Goal: Information Seeking & Learning: Understand process/instructions

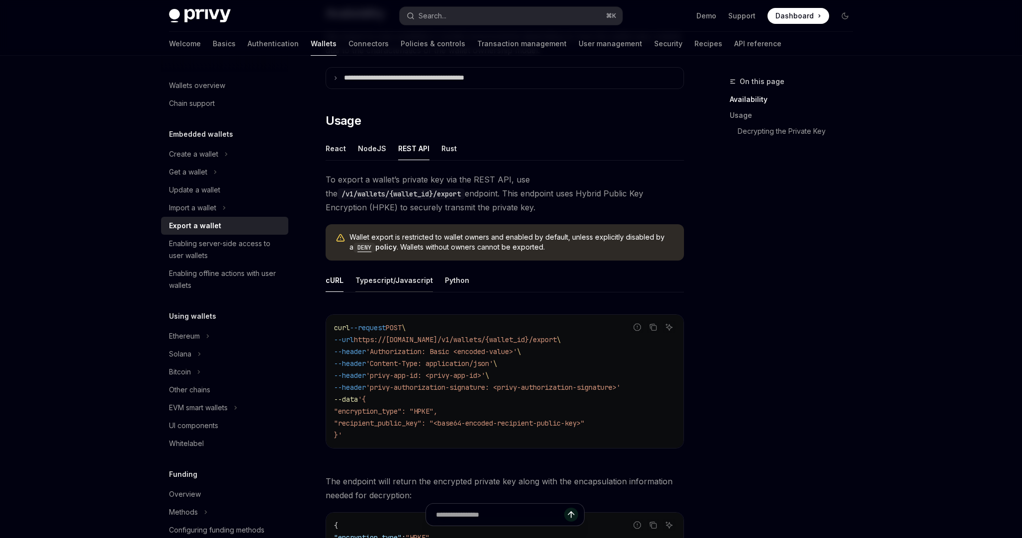
scroll to position [228, 0]
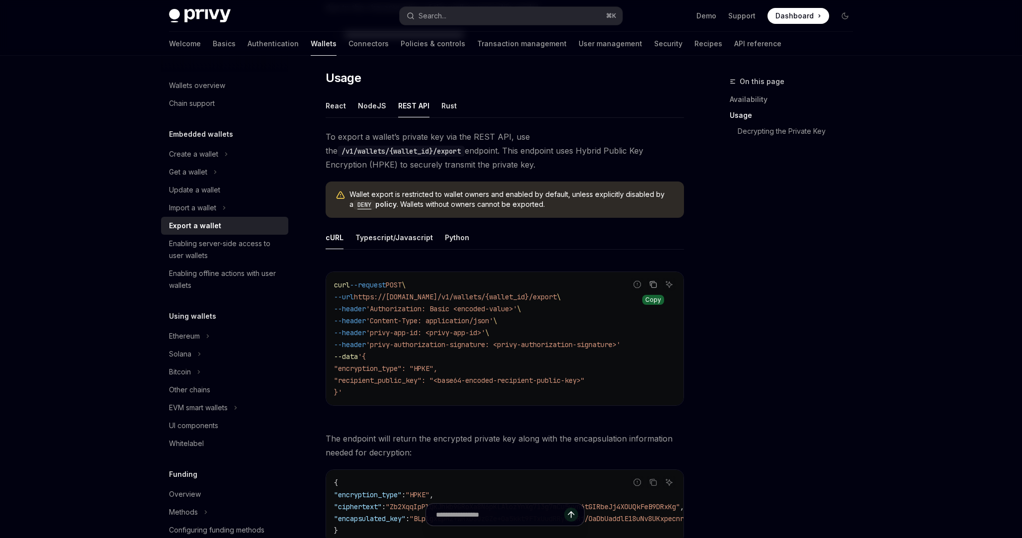
click at [654, 281] on icon "Copy the contents from the code block" at bounding box center [652, 283] width 5 height 4
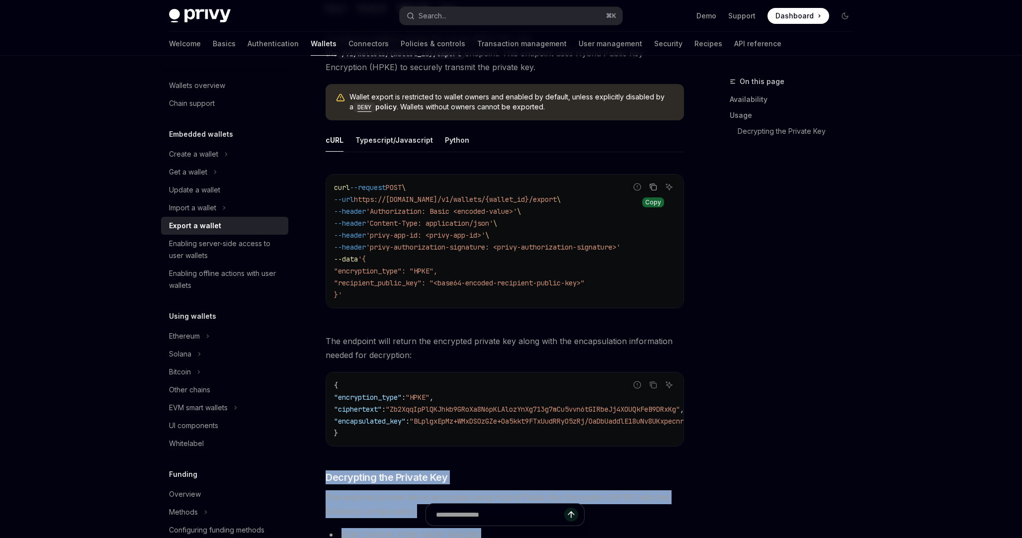
scroll to position [385, 0]
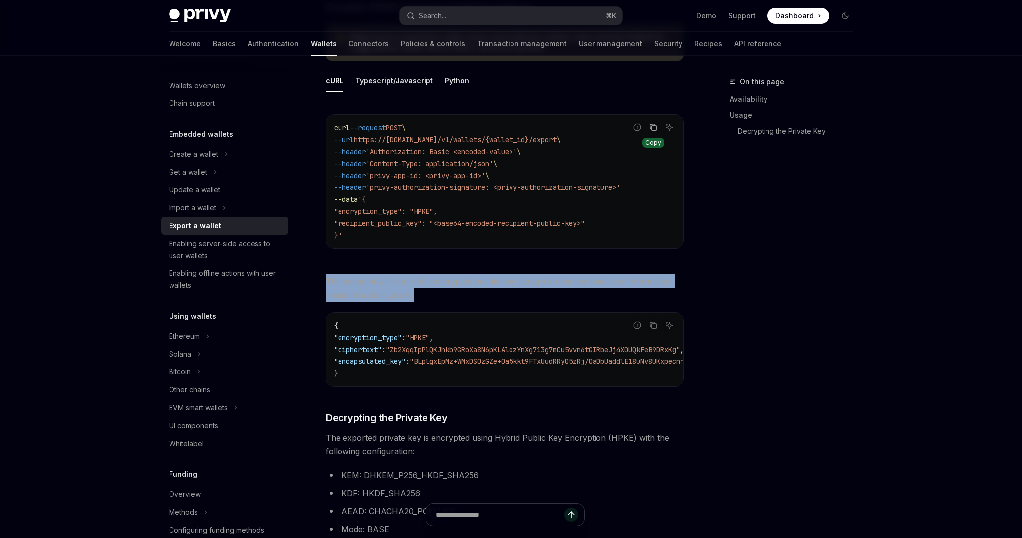
drag, startPoint x: 327, startPoint y: 280, endPoint x: 441, endPoint y: 303, distance: 116.0
copy div "The endpoint will return the encrypted private key along with the encapsulation…"
click at [657, 325] on button "Copy the contents from the code block" at bounding box center [653, 325] width 13 height 13
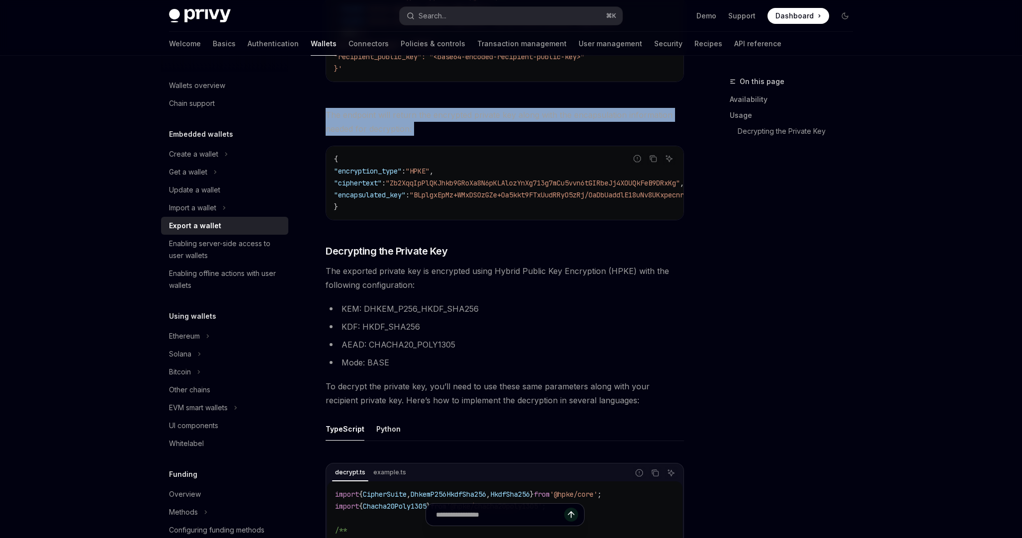
scroll to position [558, 0]
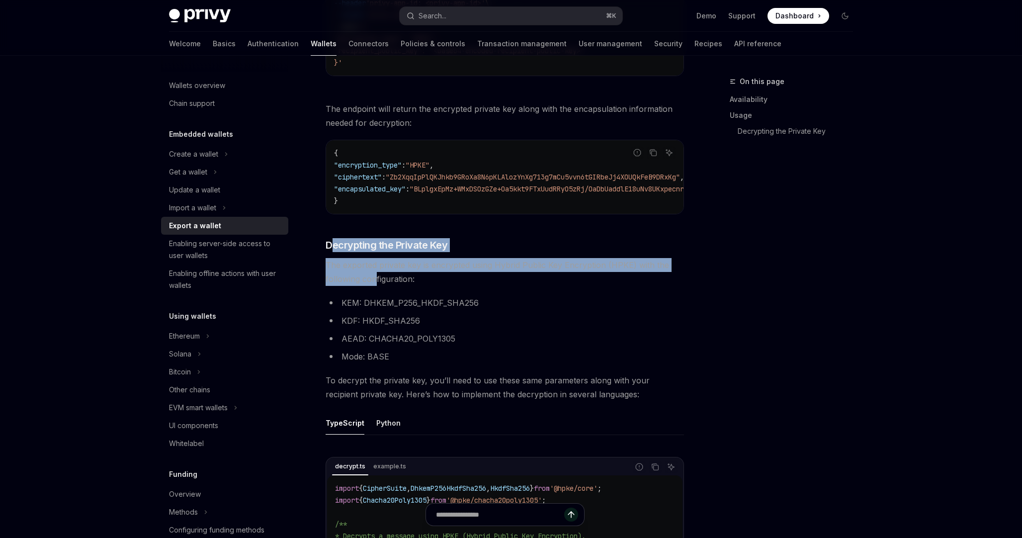
drag, startPoint x: 329, startPoint y: 247, endPoint x: 375, endPoint y: 281, distance: 56.8
click at [375, 281] on div "To export a wallet’s private key via the REST API, use the /v1/wallets/{wallet_…" at bounding box center [504, 469] width 358 height 1338
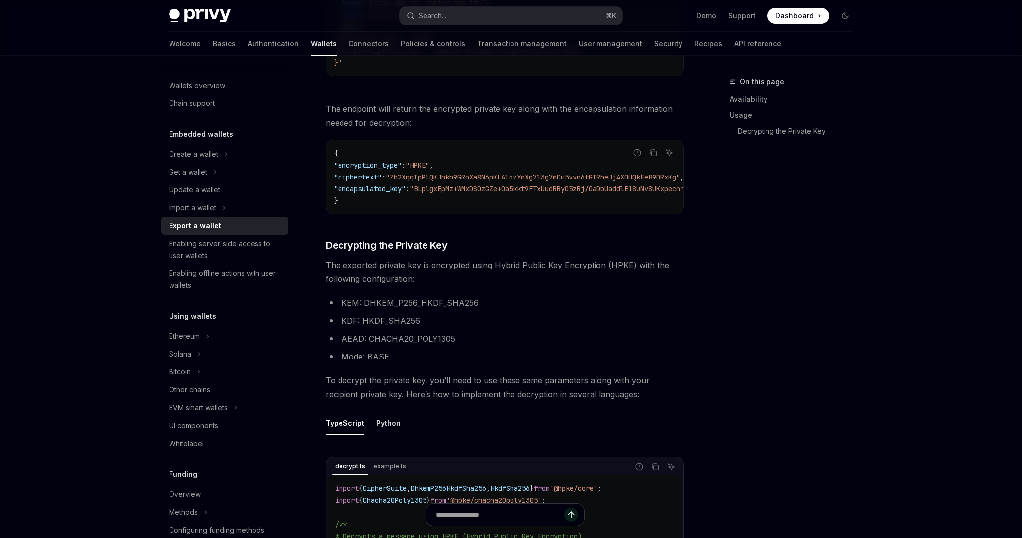
click at [458, 305] on li "KEM: DHKEM_P256_HKDF_SHA256" at bounding box center [504, 303] width 358 height 14
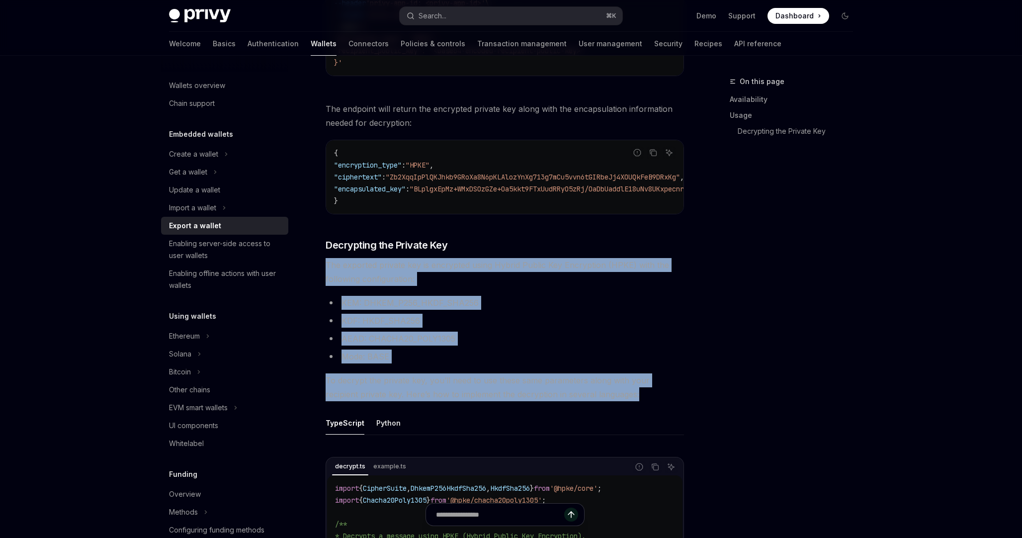
drag, startPoint x: 325, startPoint y: 266, endPoint x: 635, endPoint y: 396, distance: 336.6
click at [635, 396] on div "**********" at bounding box center [411, 408] width 549 height 1781
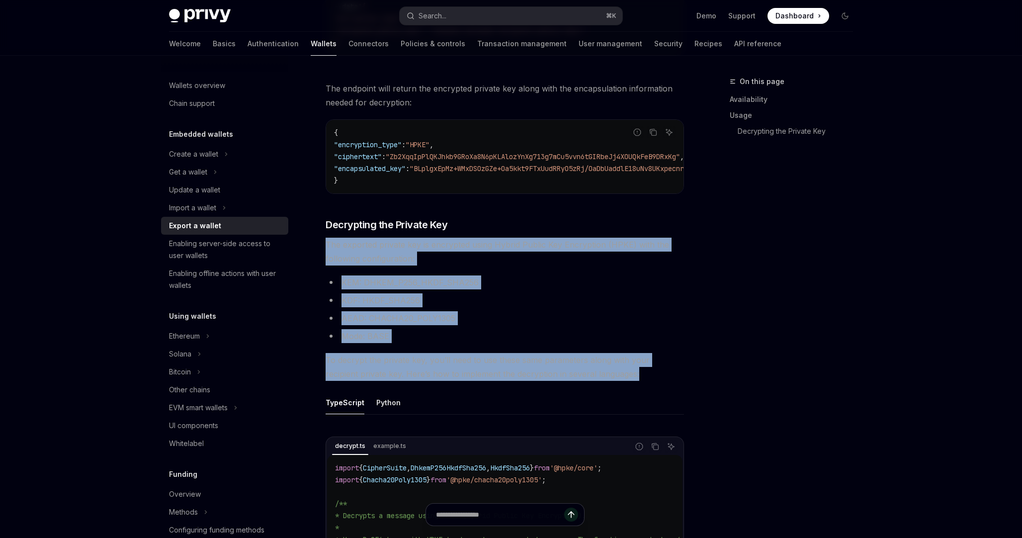
scroll to position [578, 0]
copy div "The exported private key is encrypted using Hybrid Public Key Encryption (HPKE)…"
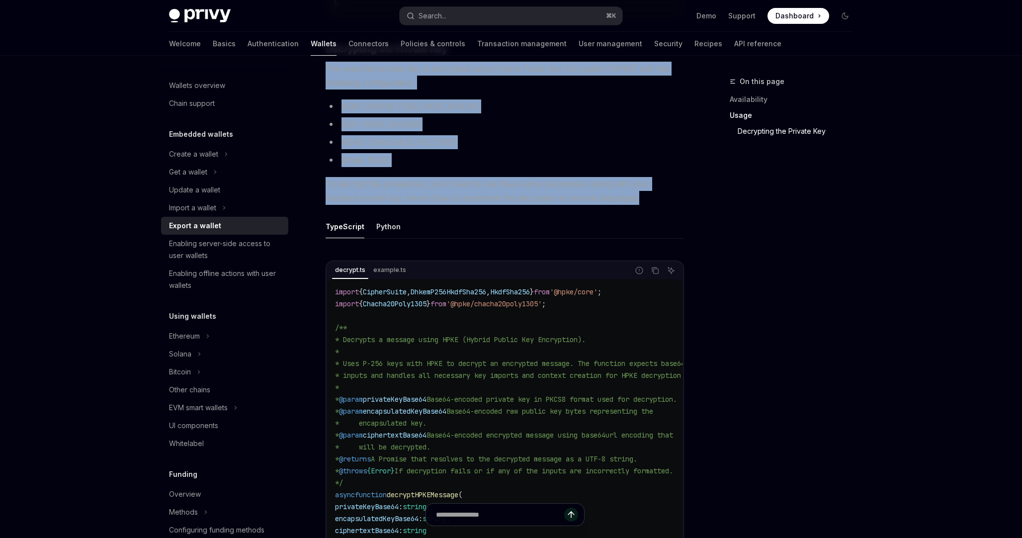
scroll to position [773, 0]
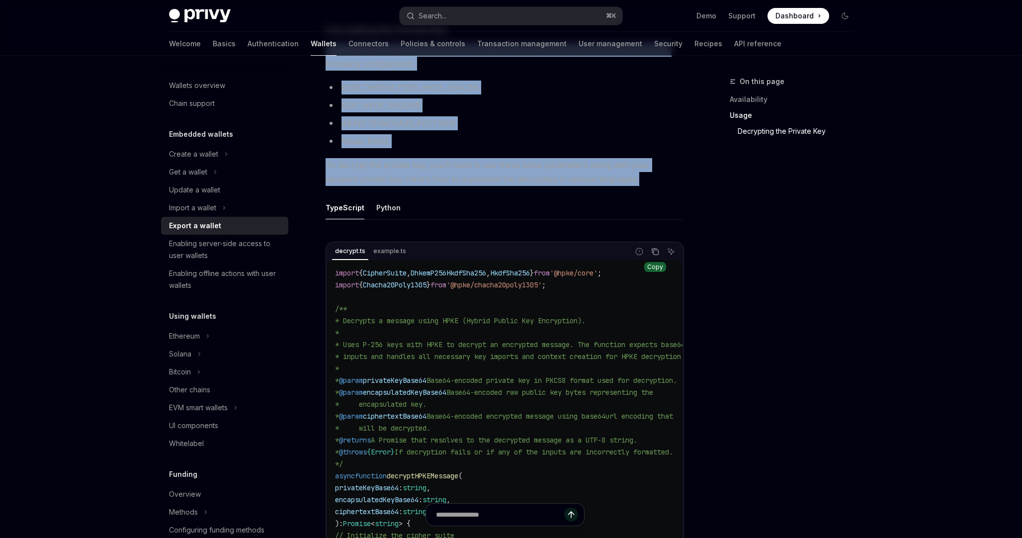
click at [654, 255] on icon "Copy the contents from the code block" at bounding box center [655, 251] width 8 height 8
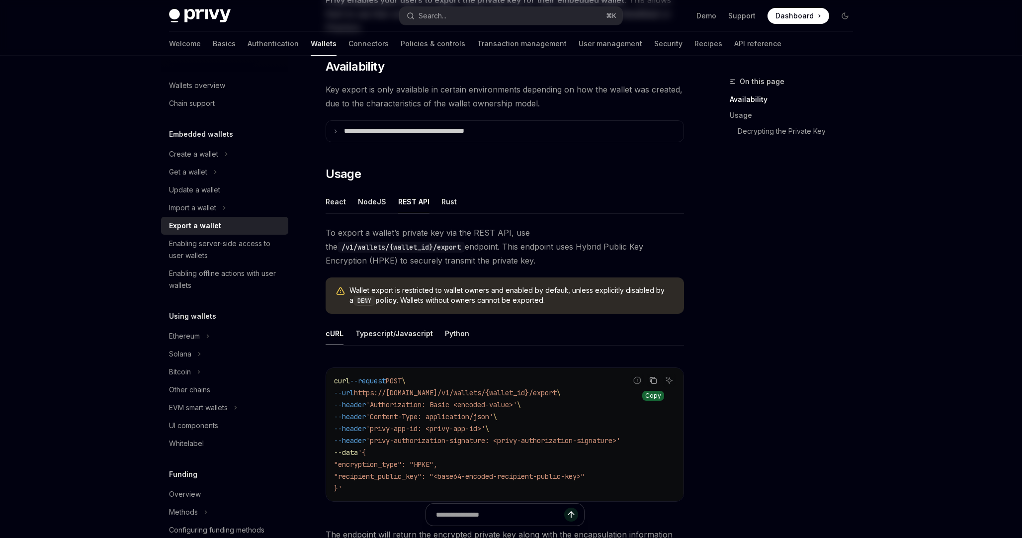
scroll to position [0, 0]
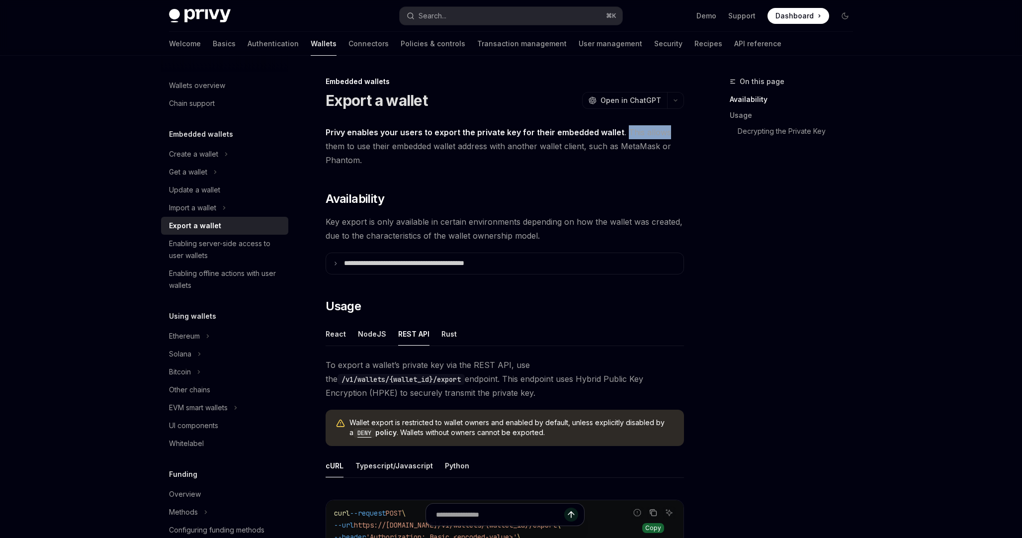
drag, startPoint x: 622, startPoint y: 134, endPoint x: 693, endPoint y: 139, distance: 70.7
drag, startPoint x: 343, startPoint y: 148, endPoint x: 387, endPoint y: 148, distance: 43.7
click at [387, 148] on span "Privy enables your users to export the private key for their embedded wallet . …" at bounding box center [504, 146] width 358 height 42
drag, startPoint x: 412, startPoint y: 149, endPoint x: 435, endPoint y: 149, distance: 23.4
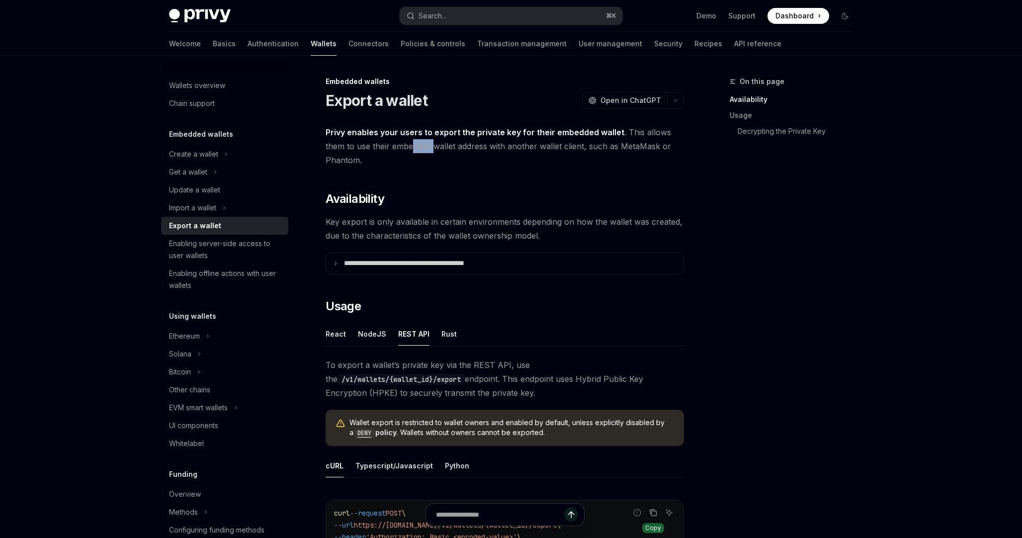
click at [435, 149] on span "Privy enables your users to export the private key for their embedded wallet . …" at bounding box center [504, 146] width 358 height 42
click at [330, 222] on span "Key export is only available in certain environments depending on how the walle…" at bounding box center [504, 229] width 358 height 28
drag, startPoint x: 330, startPoint y: 240, endPoint x: 375, endPoint y: 240, distance: 44.7
click at [375, 240] on span "Key export is only available in certain environments depending on how the walle…" at bounding box center [504, 229] width 358 height 28
drag, startPoint x: 408, startPoint y: 240, endPoint x: 452, endPoint y: 240, distance: 43.7
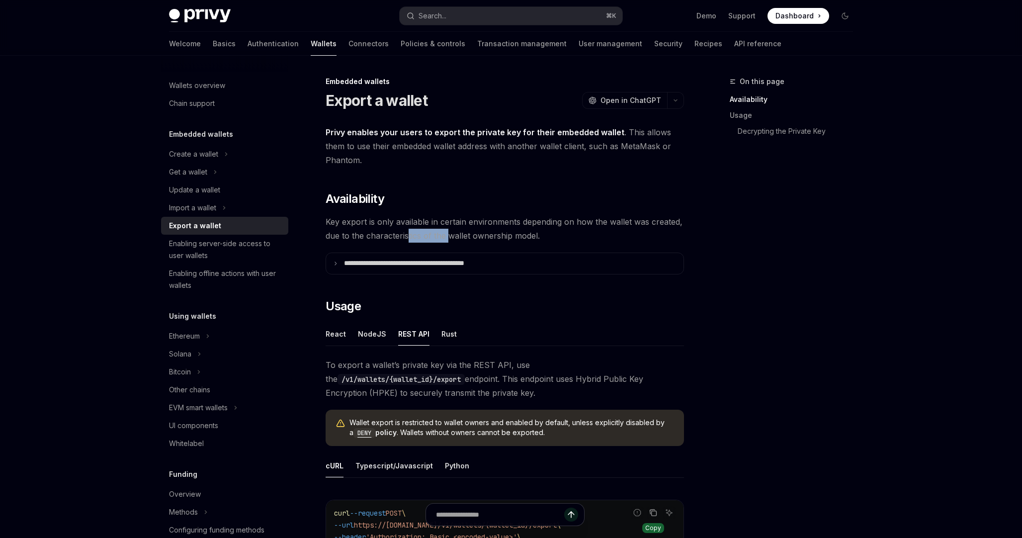
click at [452, 240] on span "Key export is only available in certain environments depending on how the walle…" at bounding box center [504, 229] width 358 height 28
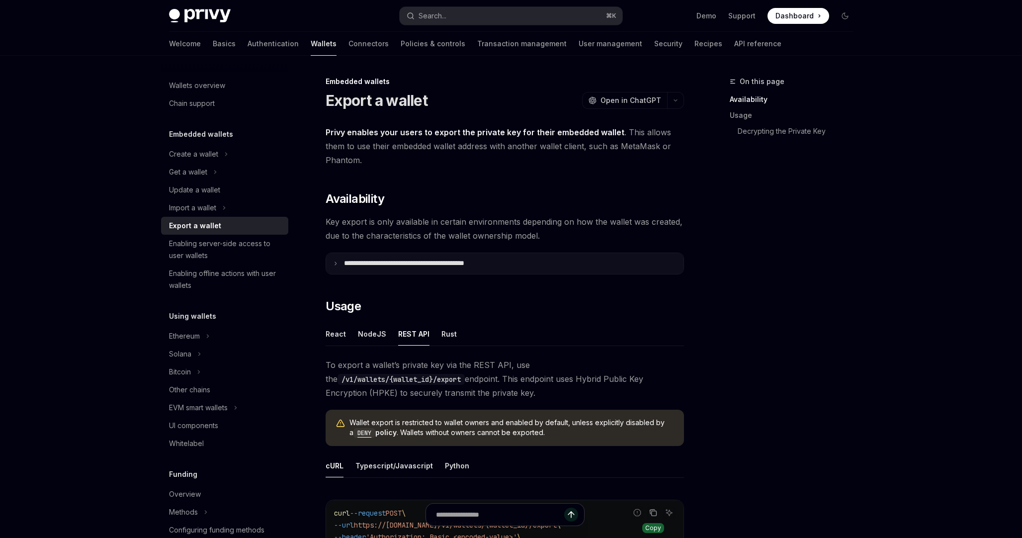
click at [333, 261] on icon at bounding box center [335, 263] width 5 height 5
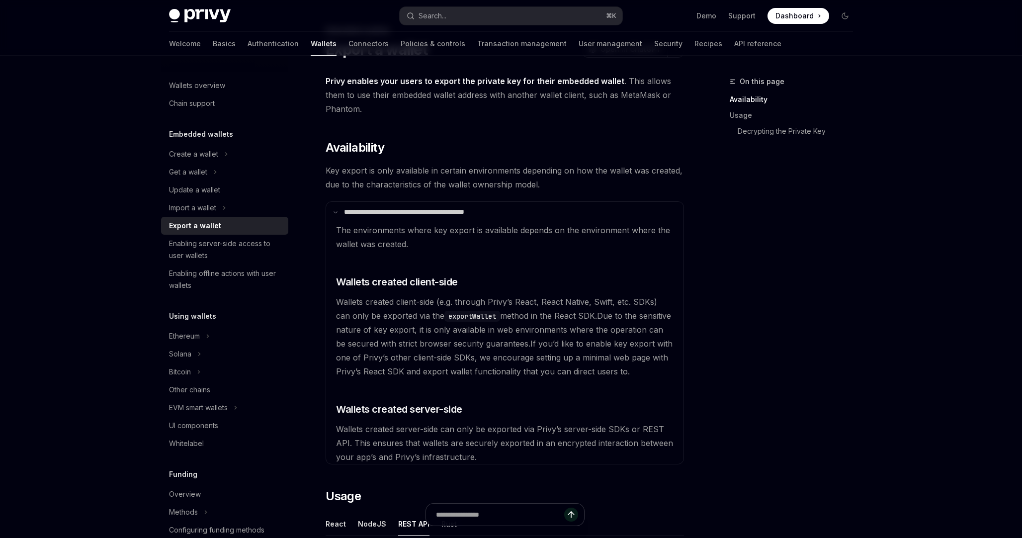
scroll to position [57, 0]
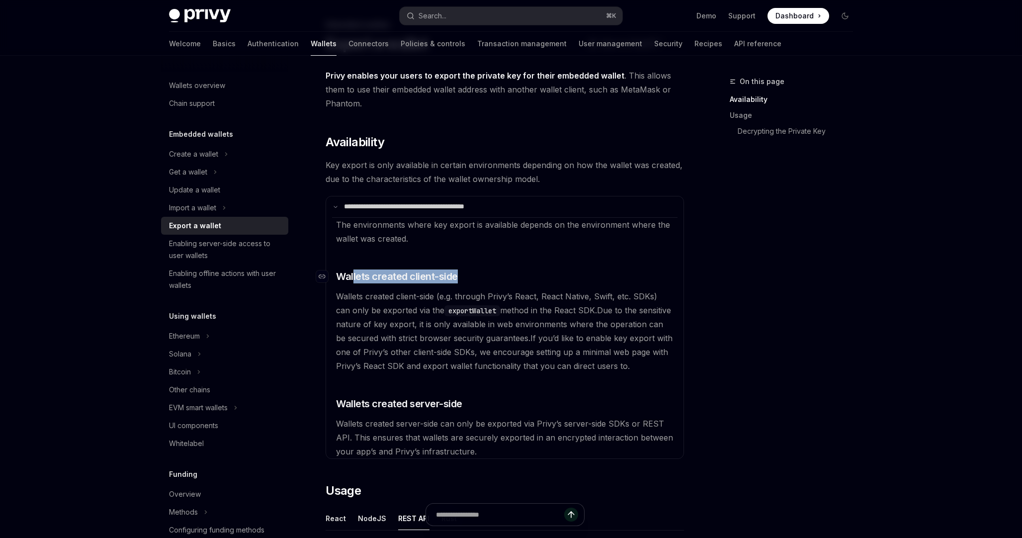
drag, startPoint x: 354, startPoint y: 278, endPoint x: 471, endPoint y: 278, distance: 117.3
click at [471, 278] on h3 "​ Wallets created client-side" at bounding box center [504, 276] width 337 height 14
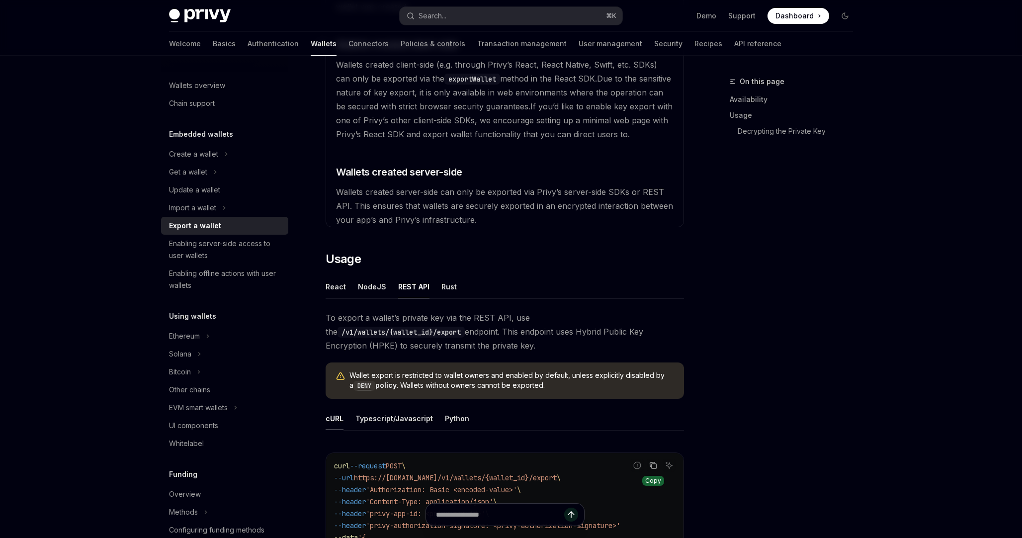
scroll to position [333, 0]
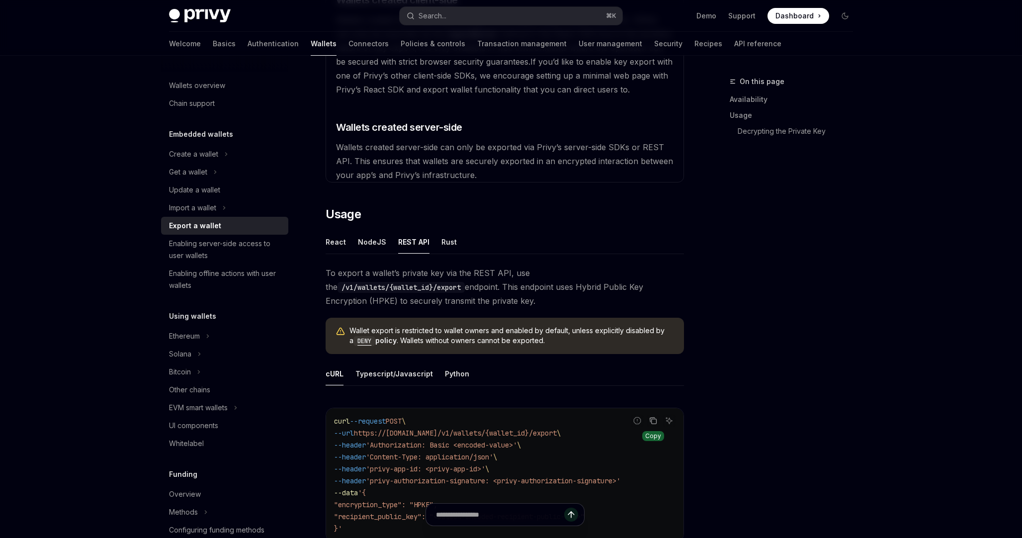
click at [362, 339] on code "DENY" at bounding box center [364, 341] width 22 height 10
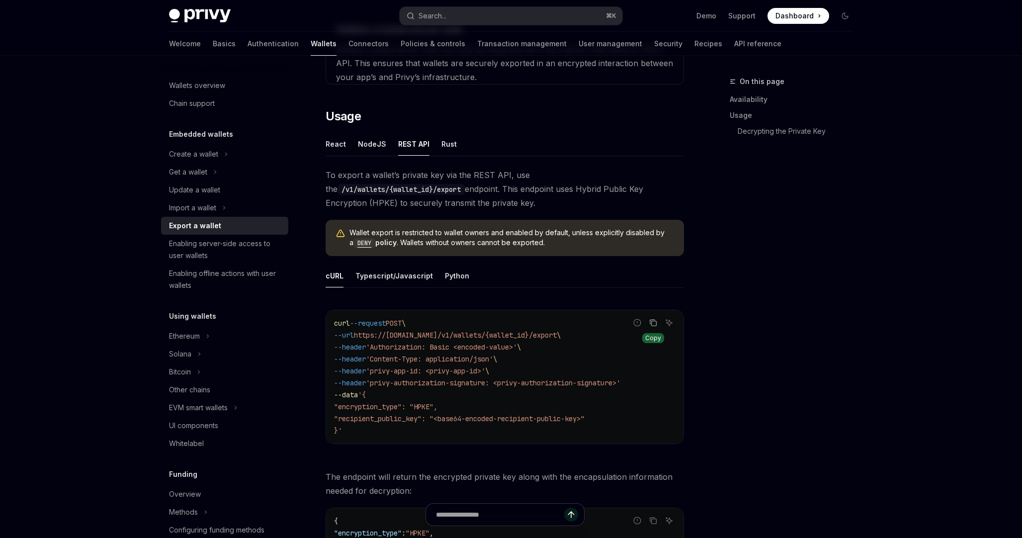
scroll to position [433, 0]
drag, startPoint x: 477, startPoint y: 345, endPoint x: 519, endPoint y: 343, distance: 42.3
click at [517, 343] on span "'Authorization: Basic <encoded-value>'" at bounding box center [441, 344] width 151 height 9
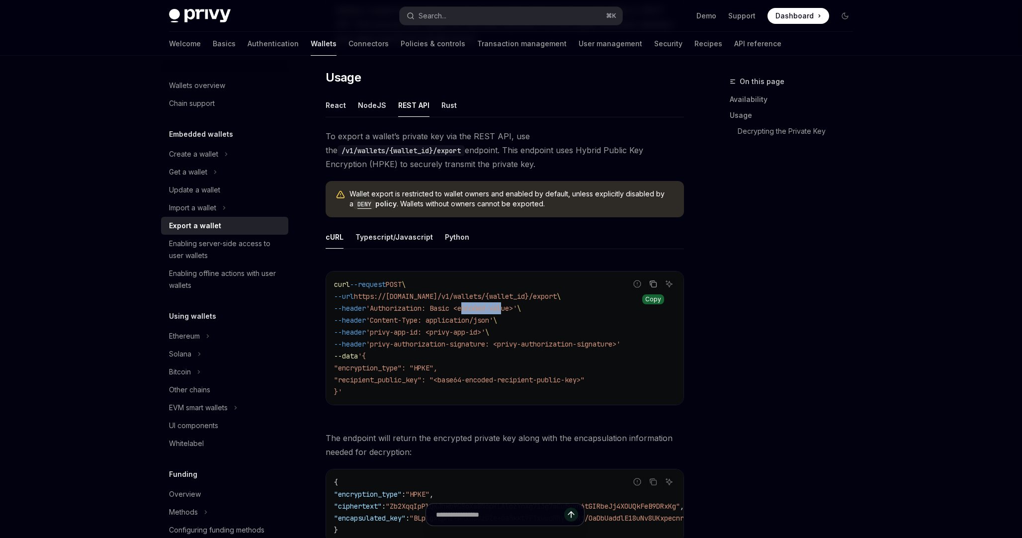
scroll to position [470, 0]
click at [461, 307] on span "'Authorization: Basic <encoded-value>'" at bounding box center [441, 307] width 151 height 9
click at [490, 307] on span "'Authorization: Basic <encoded-value>'" at bounding box center [441, 307] width 151 height 9
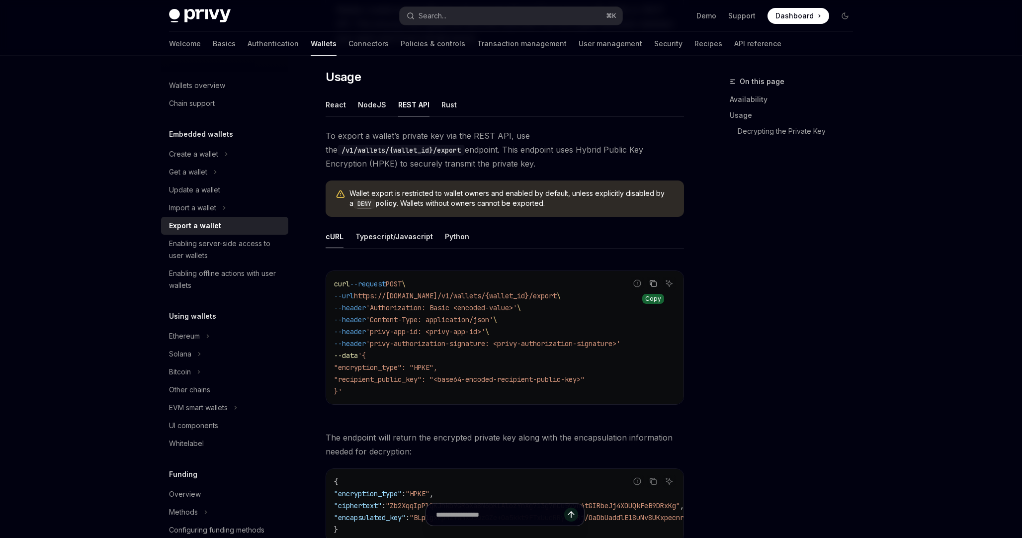
click at [517, 307] on span "'Authorization: Basic <encoded-value>'" at bounding box center [441, 307] width 151 height 9
drag, startPoint x: 518, startPoint y: 343, endPoint x: 639, endPoint y: 340, distance: 120.3
click at [620, 340] on span "'privy-authorization-signature: <privy-authorization-signature>'" at bounding box center [493, 343] width 254 height 9
copy span "privy-authorization-signature"
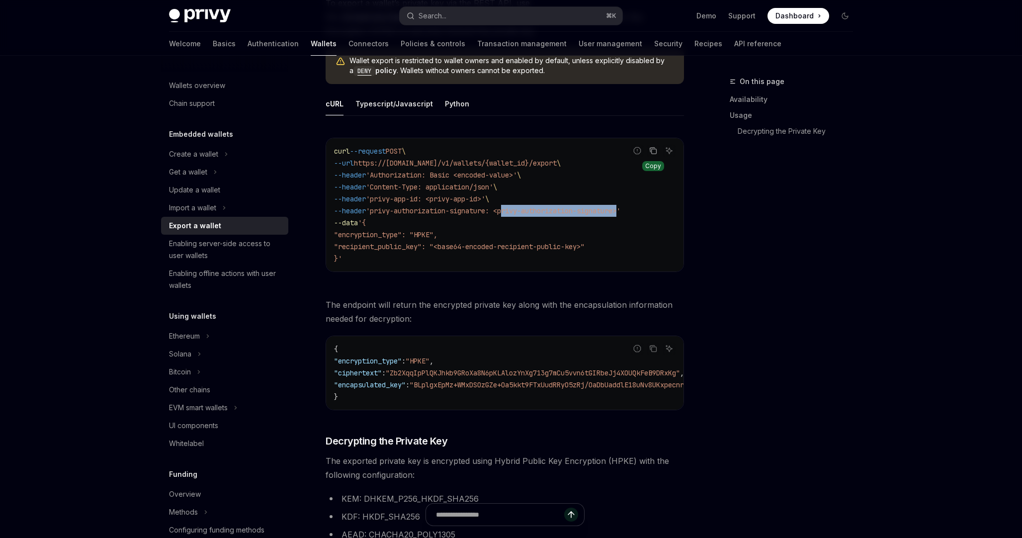
scroll to position [609, 0]
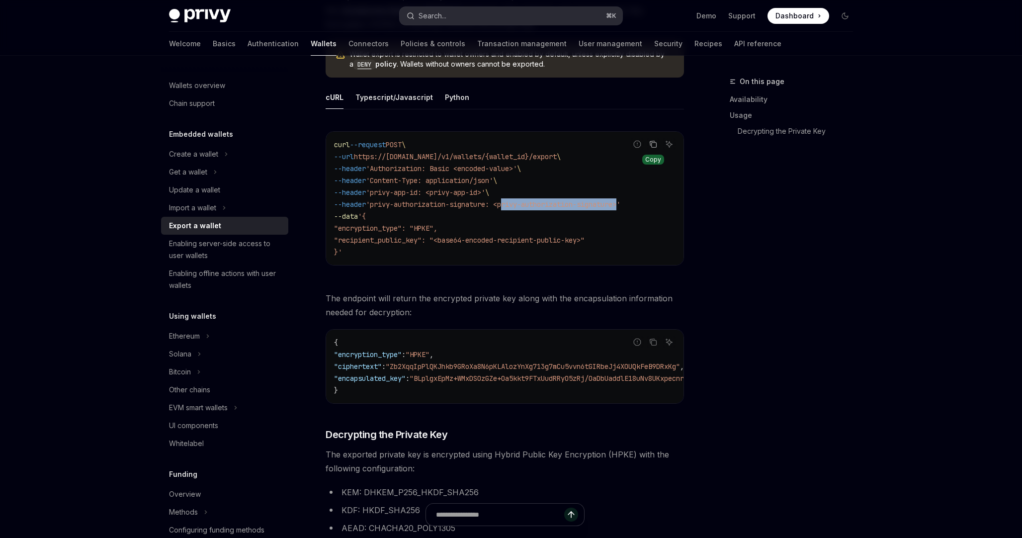
click at [465, 13] on button "Search... ⌘ K" at bounding box center [511, 16] width 223 height 18
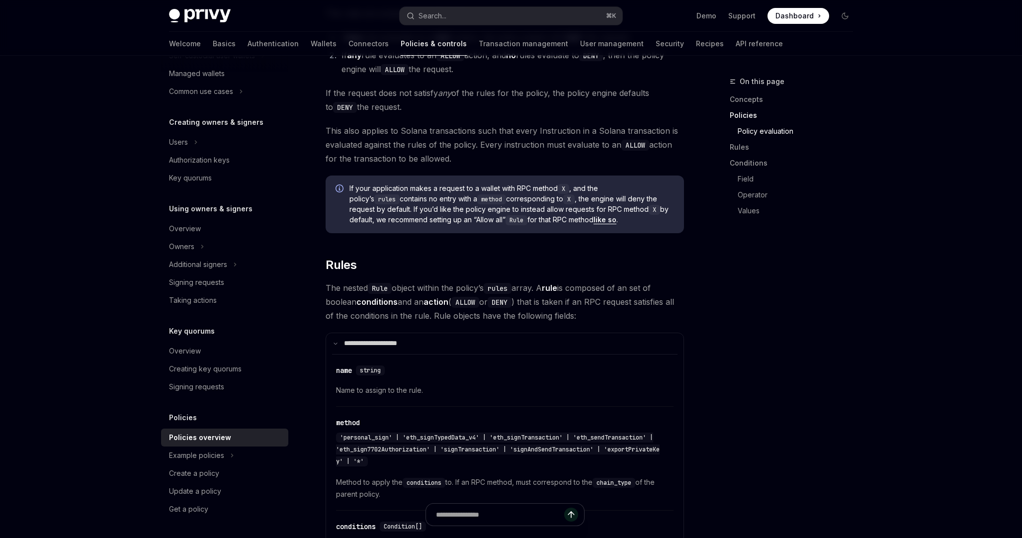
scroll to position [1335, 0]
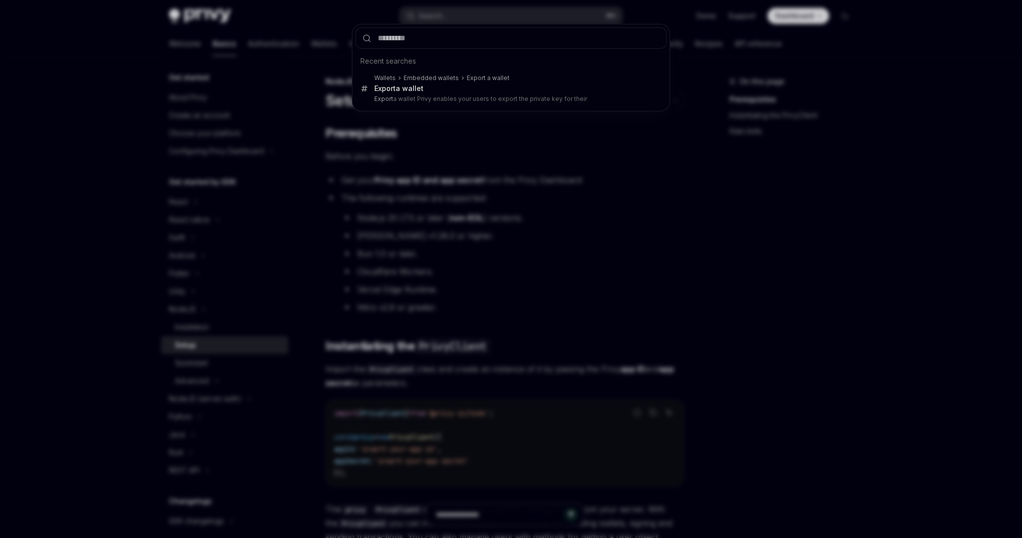
scroll to position [179, 0]
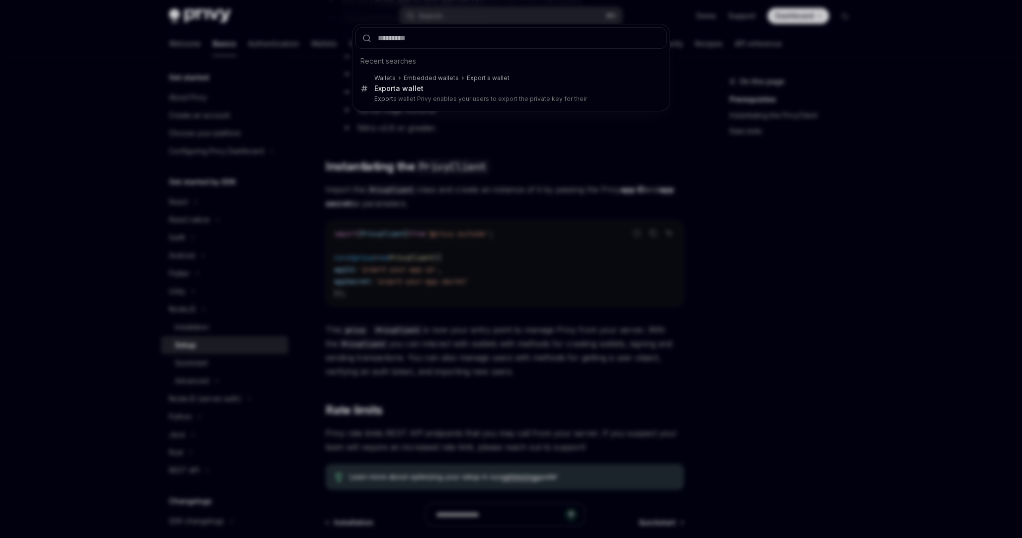
type input "**********"
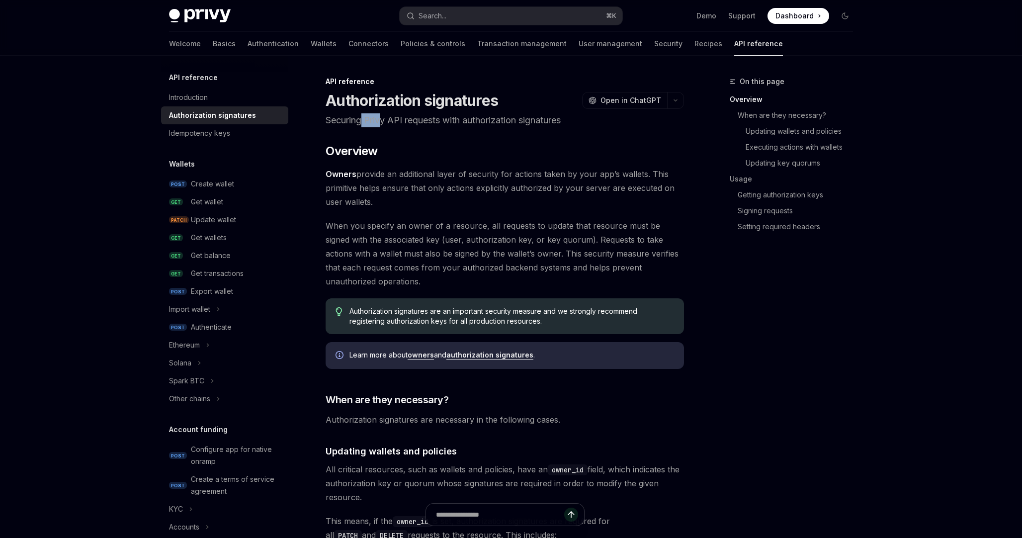
drag, startPoint x: 362, startPoint y: 119, endPoint x: 396, endPoint y: 119, distance: 33.8
click at [390, 119] on p "Securing Privy API requests with authorization signatures" at bounding box center [504, 120] width 358 height 14
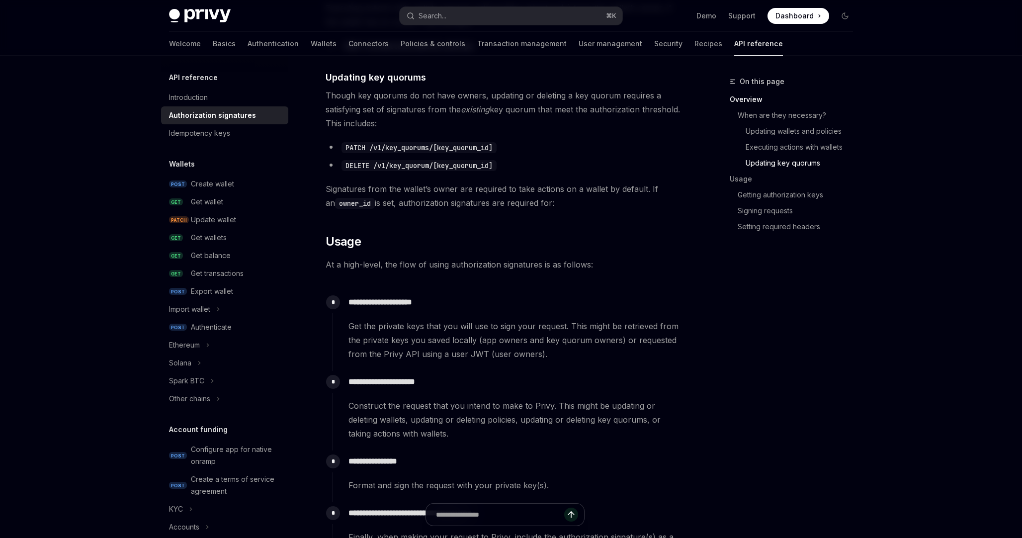
scroll to position [721, 0]
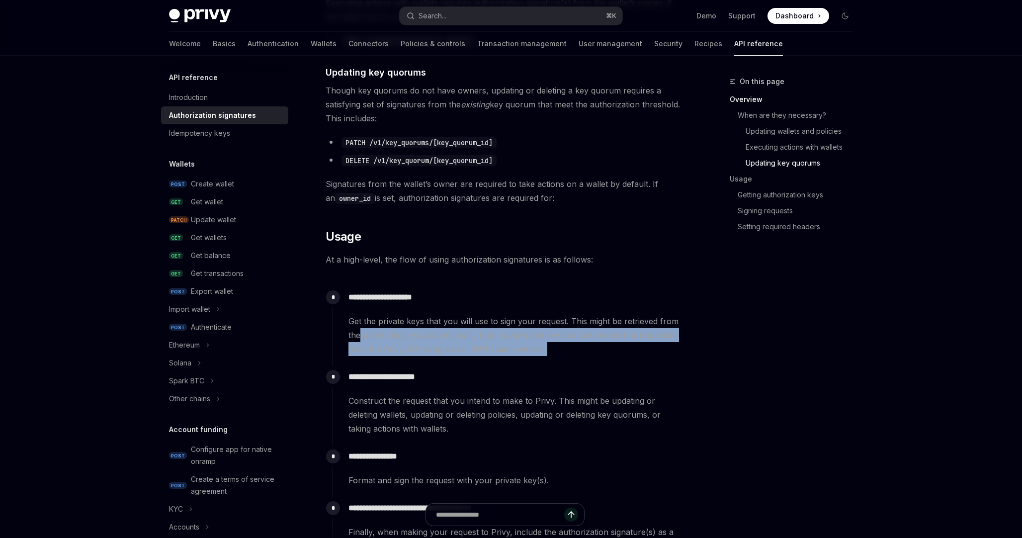
drag, startPoint x: 360, startPoint y: 337, endPoint x: 566, endPoint y: 356, distance: 207.1
click at [566, 356] on div "**********" at bounding box center [507, 326] width 351 height 80
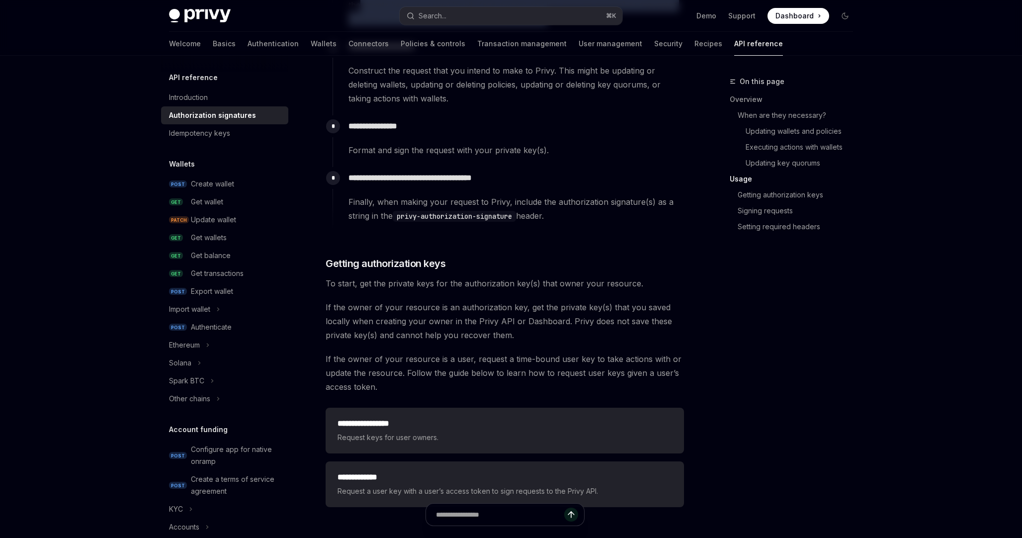
scroll to position [1058, 0]
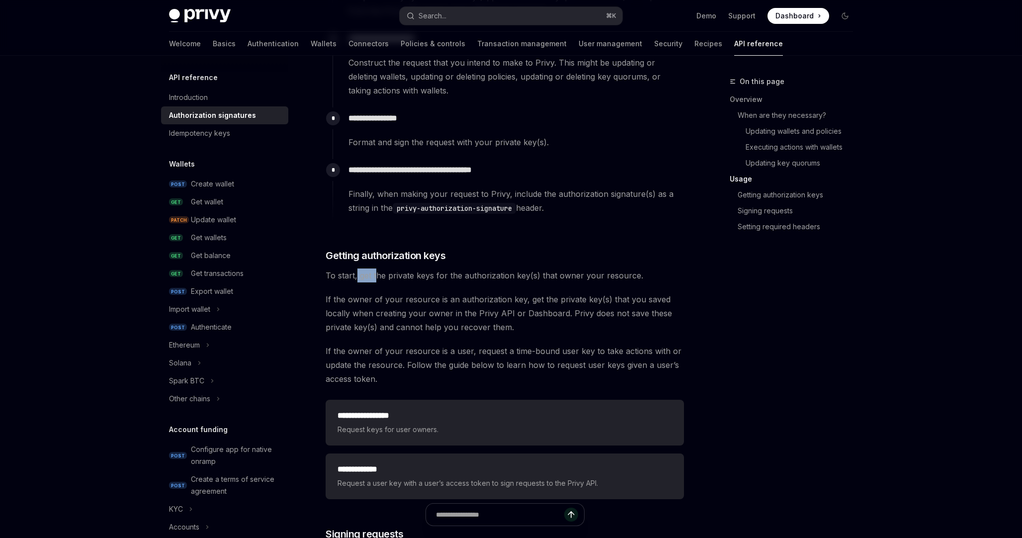
drag, startPoint x: 357, startPoint y: 277, endPoint x: 376, endPoint y: 277, distance: 18.9
click at [376, 277] on span "To start, get the private keys for the authorization key(s) that owner your res…" at bounding box center [504, 275] width 358 height 14
drag, startPoint x: 394, startPoint y: 277, endPoint x: 436, endPoint y: 276, distance: 42.2
click at [436, 276] on span "To start, get the private keys for the authorization key(s) that owner your res…" at bounding box center [504, 275] width 358 height 14
drag, startPoint x: 456, startPoint y: 276, endPoint x: 495, endPoint y: 276, distance: 39.3
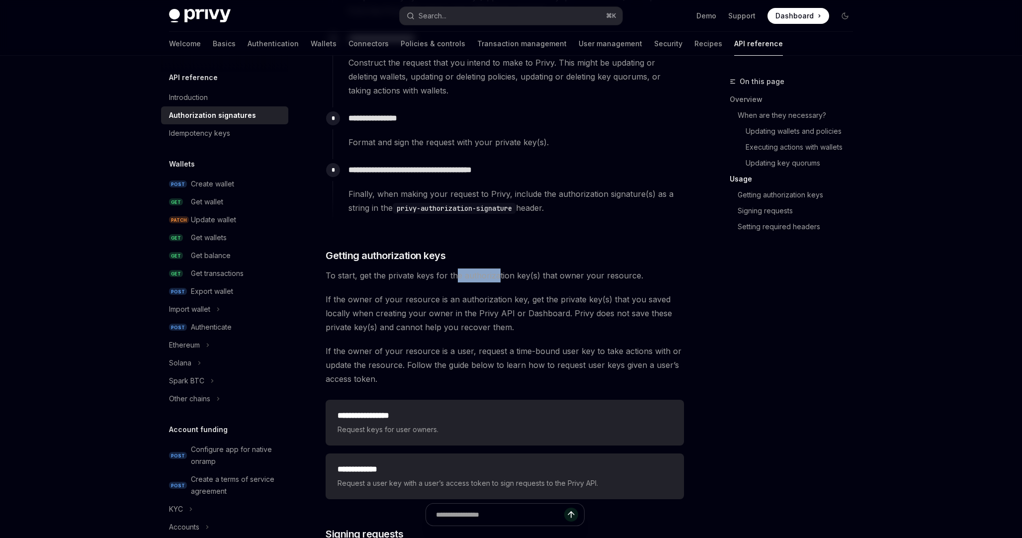
click at [497, 276] on span "To start, get the private keys for the authorization key(s) that owner your res…" at bounding box center [504, 275] width 358 height 14
drag, startPoint x: 539, startPoint y: 275, endPoint x: 611, endPoint y: 275, distance: 72.6
click at [611, 275] on span "To start, get the private keys for the authorization key(s) that owner your res…" at bounding box center [504, 275] width 358 height 14
click at [335, 299] on span "If the owner of your resource is an authorization key, get the private key(s) t…" at bounding box center [504, 313] width 358 height 42
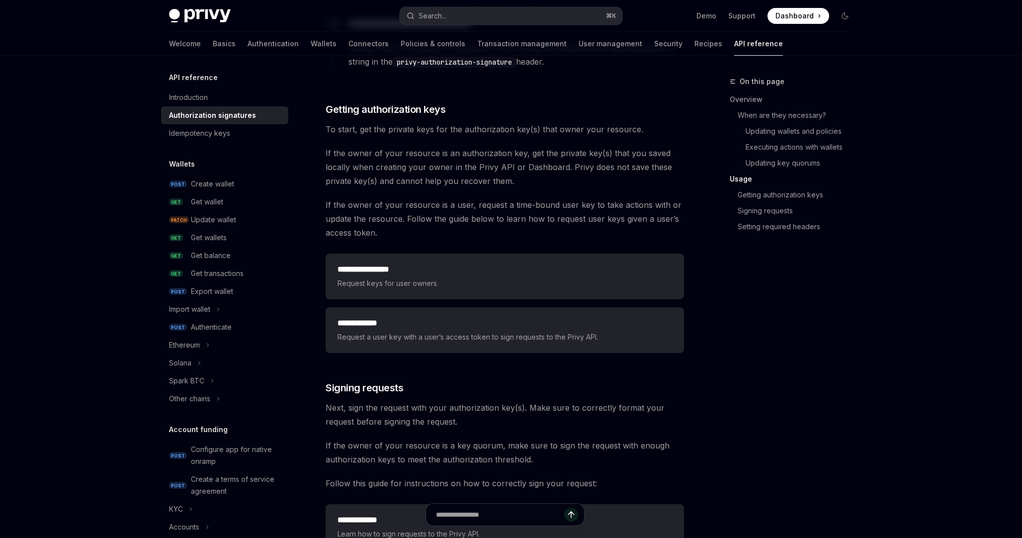
scroll to position [1204, 0]
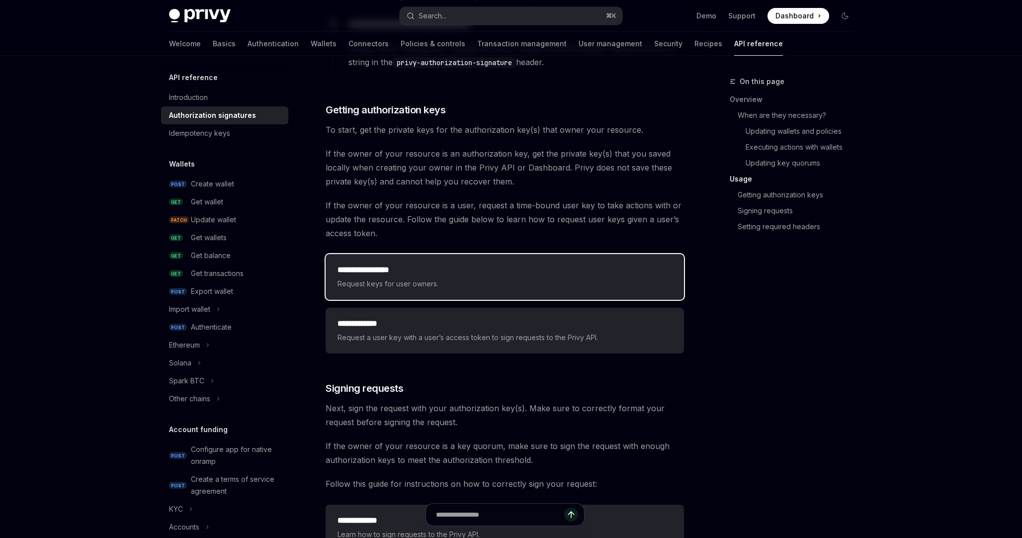
click at [403, 268] on h2 "**********" at bounding box center [504, 270] width 334 height 12
type textarea "*"
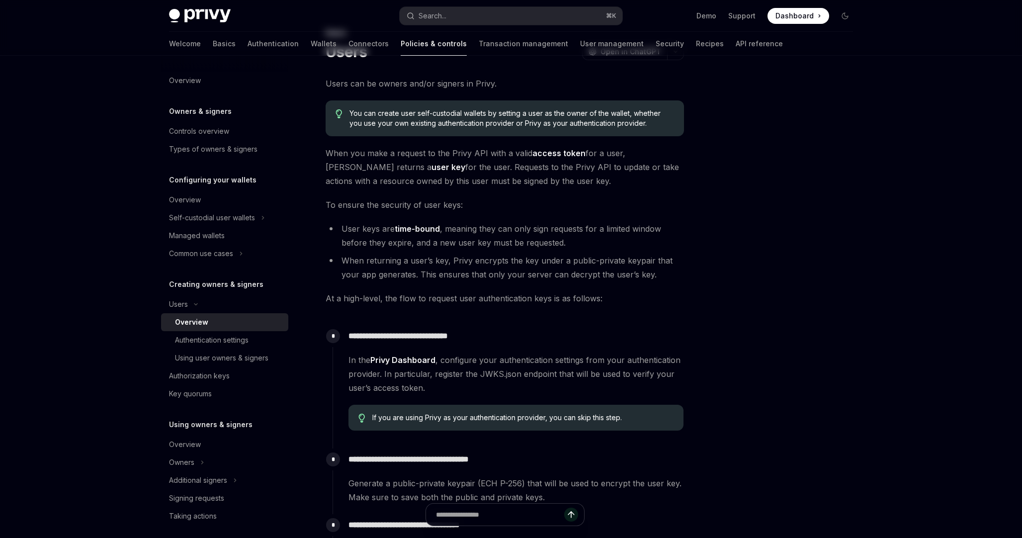
scroll to position [53, 0]
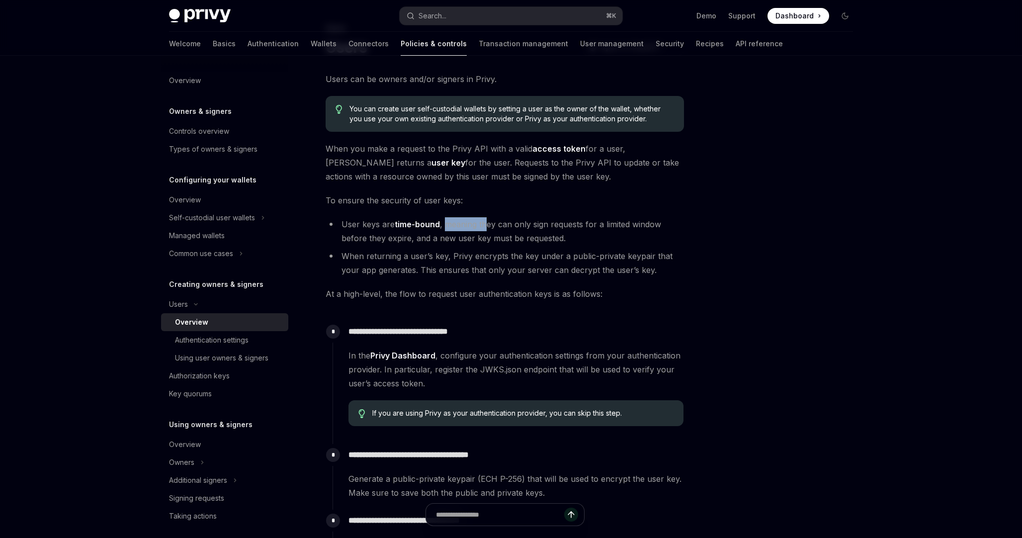
drag, startPoint x: 447, startPoint y: 230, endPoint x: 490, endPoint y: 230, distance: 42.7
click at [489, 230] on li "User keys are time-bound , meaning they can only sign requests for a limited wi…" at bounding box center [504, 231] width 358 height 28
drag, startPoint x: 351, startPoint y: 259, endPoint x: 429, endPoint y: 260, distance: 78.0
click at [429, 259] on li "When returning a user’s key, Privy encrypts the key under a public-private keyp…" at bounding box center [504, 263] width 358 height 28
click at [446, 260] on li "When returning a user’s key, Privy encrypts the key under a public-private keyp…" at bounding box center [504, 263] width 358 height 28
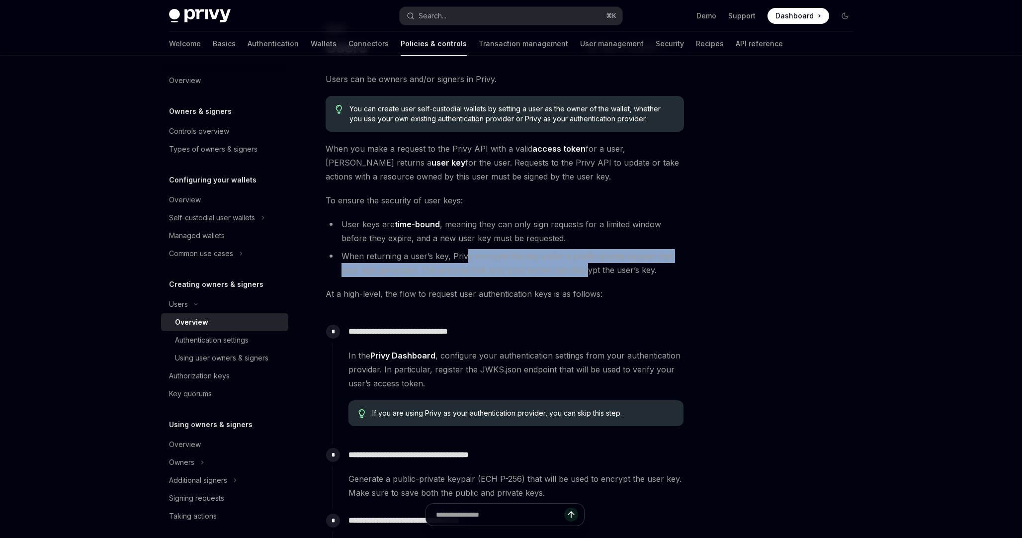
drag, startPoint x: 467, startPoint y: 259, endPoint x: 583, endPoint y: 268, distance: 116.6
click at [581, 266] on li "When returning a user’s key, Privy encrypts the key under a public-private keyp…" at bounding box center [504, 263] width 358 height 28
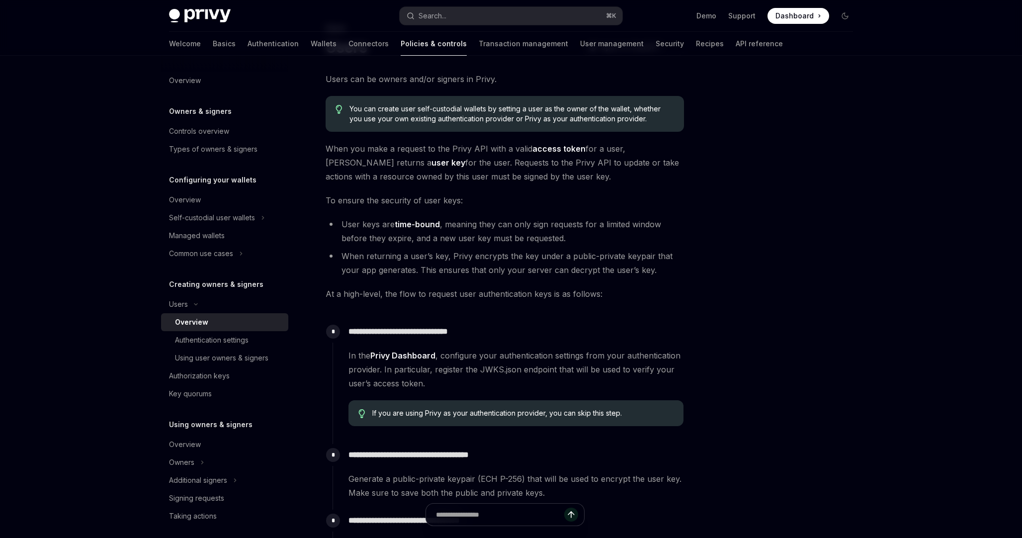
click at [581, 301] on div "**********" at bounding box center [504, 330] width 358 height 517
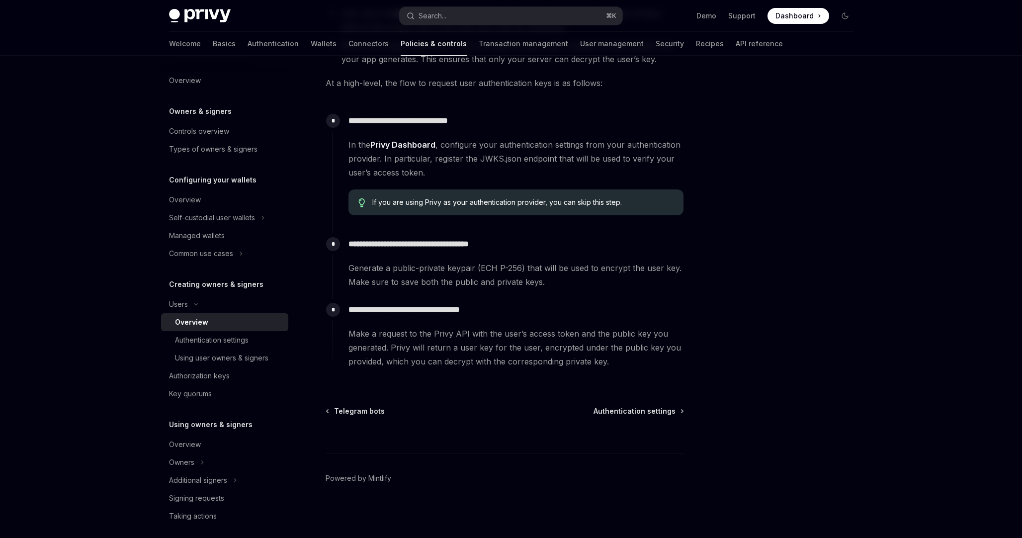
scroll to position [265, 0]
